Goal: Transaction & Acquisition: Purchase product/service

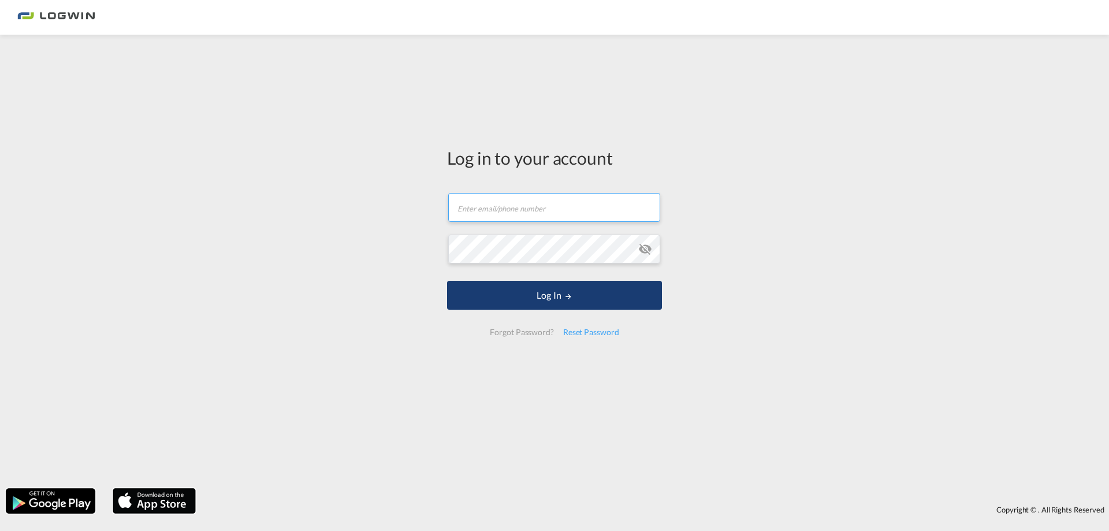
type input "[EMAIL_ADDRESS][DOMAIN_NAME]"
click at [532, 309] on button "Log In" at bounding box center [554, 295] width 215 height 29
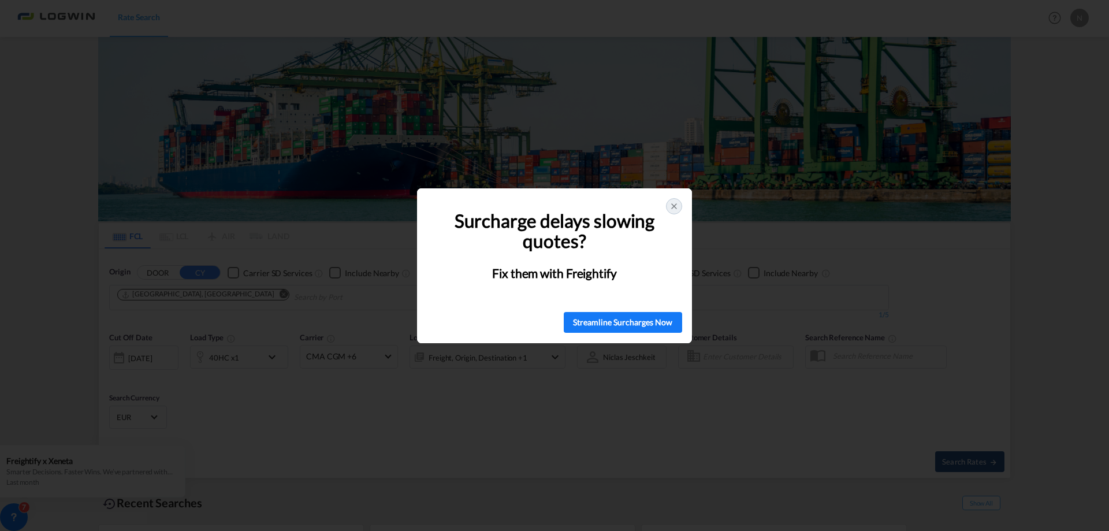
click at [675, 206] on icon at bounding box center [673, 206] width 9 height 9
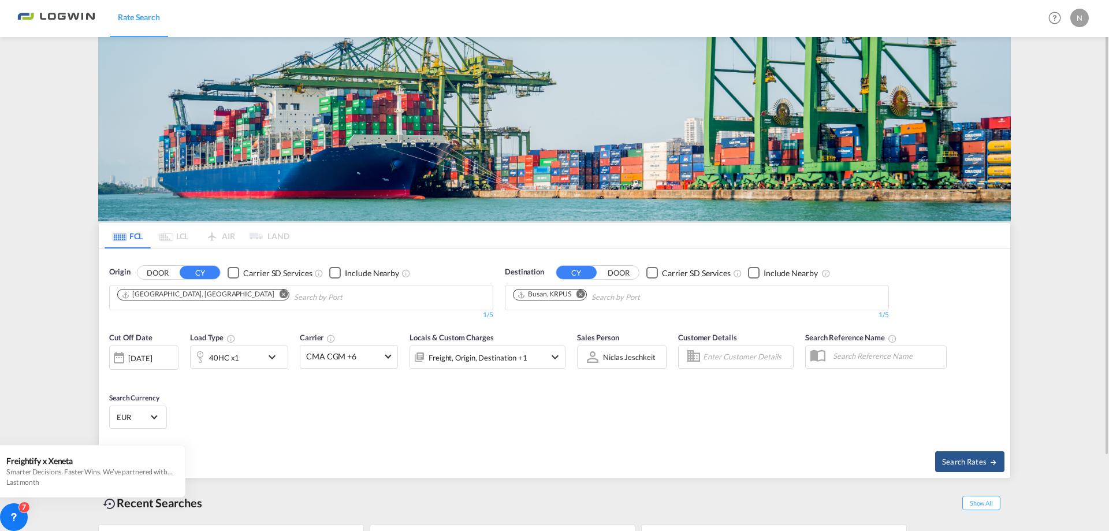
click at [258, 360] on div "40HC x1" at bounding box center [227, 356] width 72 height 23
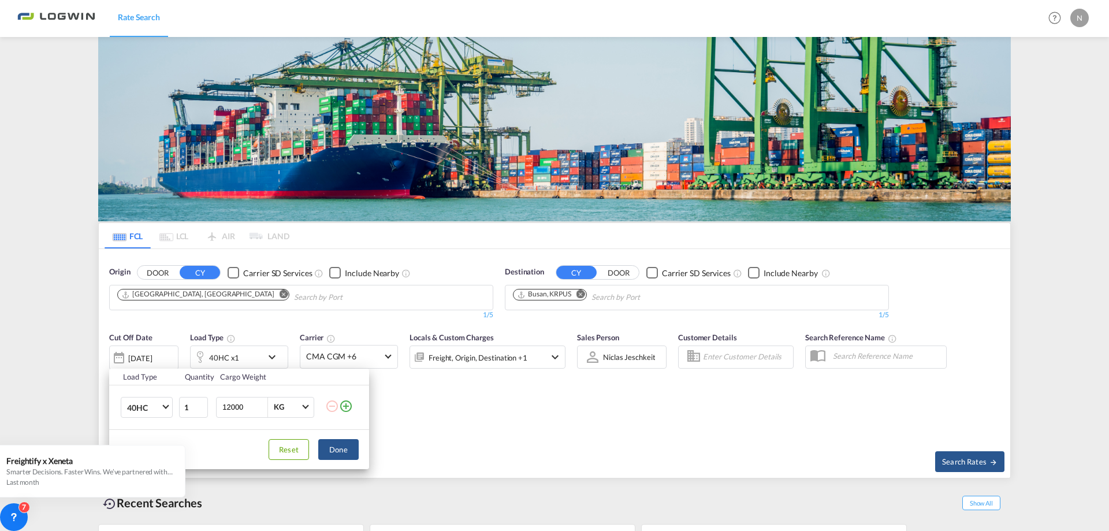
click at [433, 437] on div "Load Type Quantity Cargo Weight 40HC 20GP 40GP 40HC 45HC 20RE 40RE 40HR 20OT 40…" at bounding box center [554, 265] width 1109 height 531
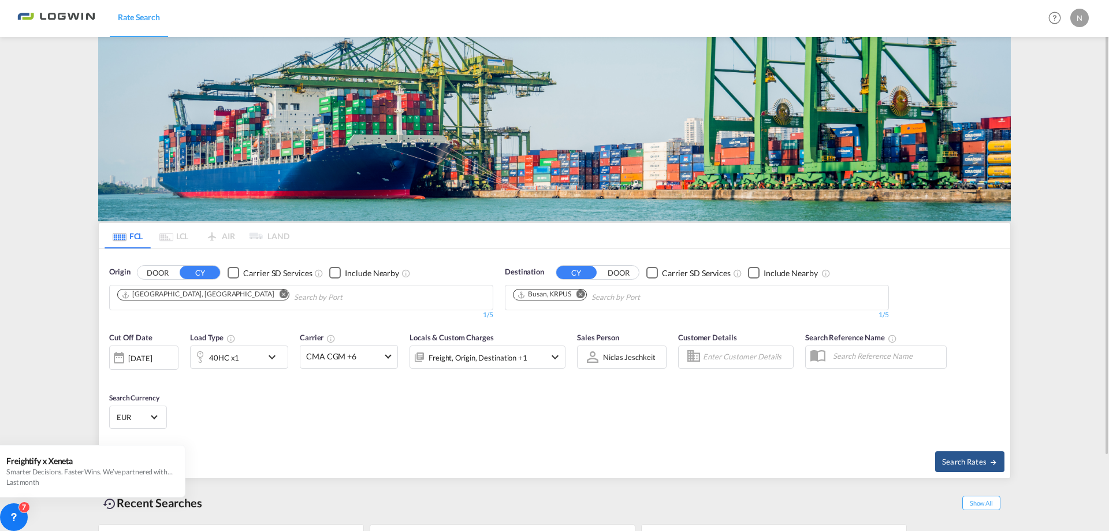
scroll to position [58, 0]
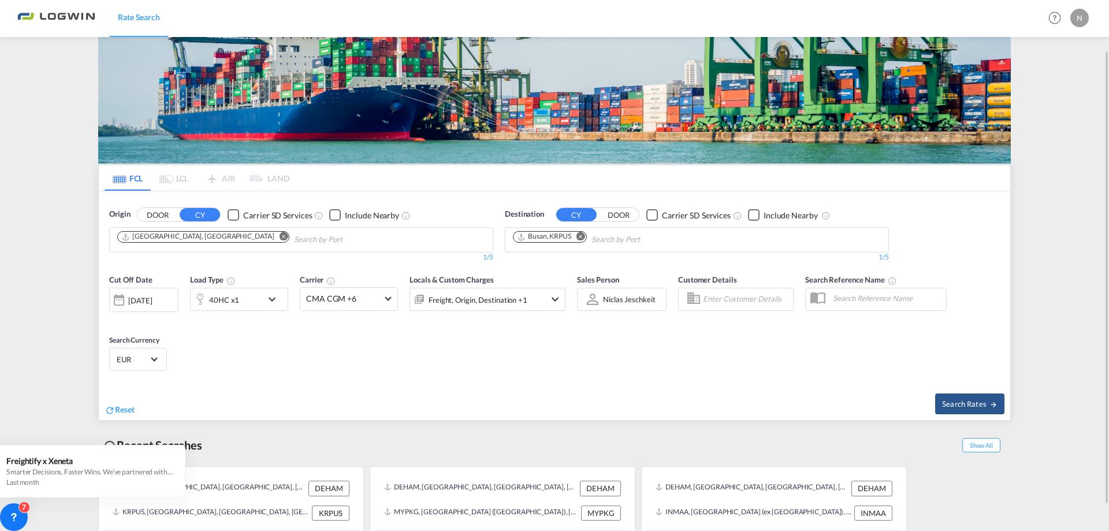
click at [578, 237] on md-icon "Remove" at bounding box center [580, 236] width 9 height 9
click at [579, 239] on body "Rate Search Rate Search Help Resources Product Release N My Profile Logout FCL …" at bounding box center [554, 265] width 1109 height 531
type input "hakata"
click at [610, 295] on div "Hakata /[GEOGRAPHIC_DATA] [GEOGRAPHIC_DATA] JPHKT" at bounding box center [602, 301] width 219 height 35
click at [964, 405] on span "Search Rates" at bounding box center [969, 403] width 55 height 9
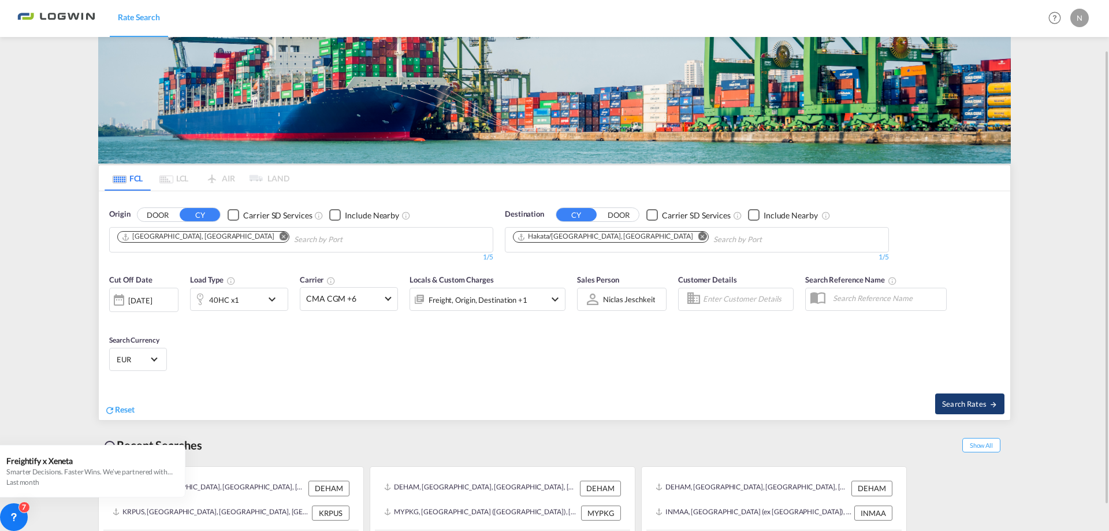
type input "DEHAM to JPHKT / [DATE]"
